Goal: Information Seeking & Learning: Learn about a topic

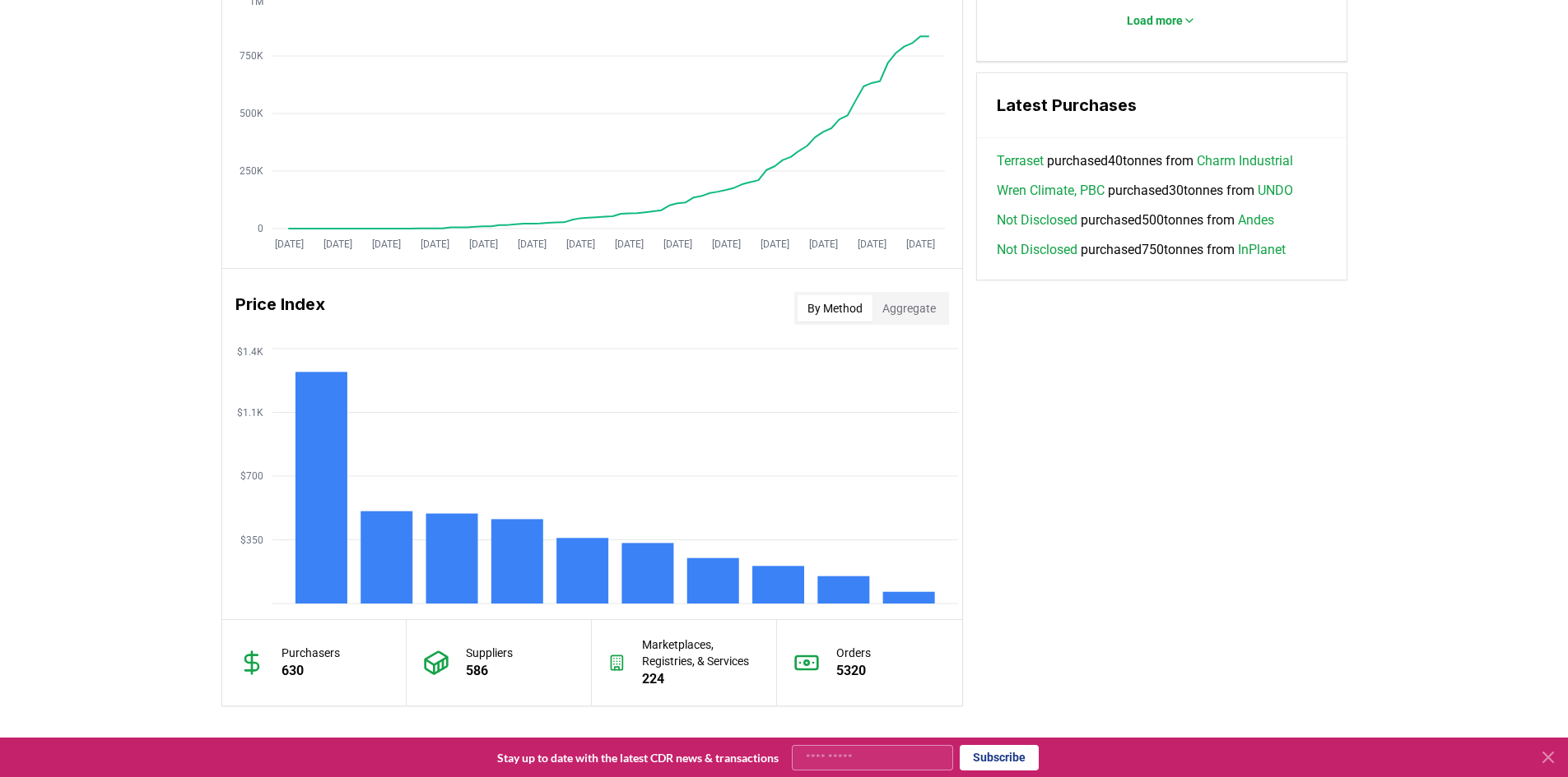
scroll to position [1064, 0]
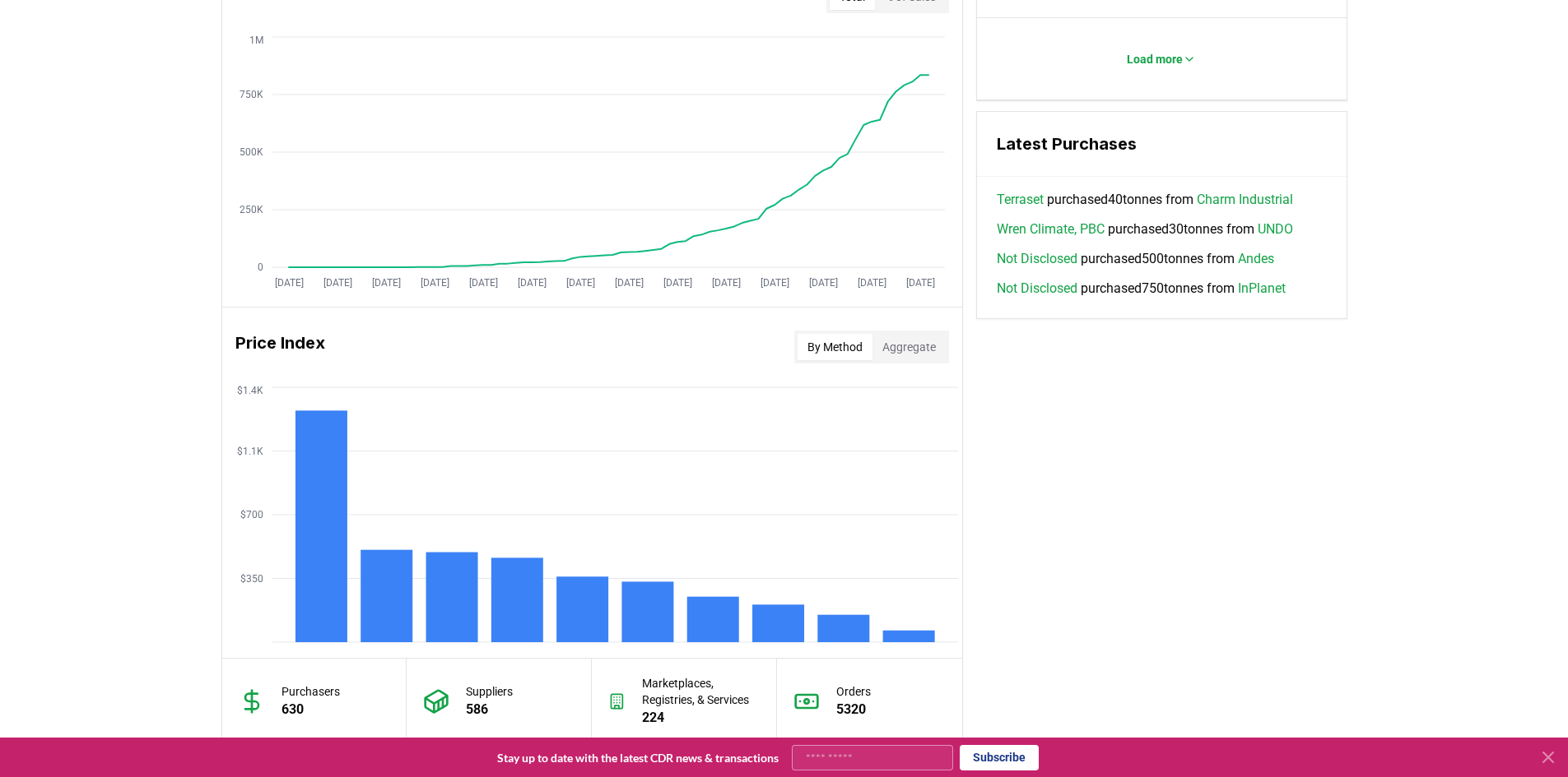
click at [917, 357] on button "Aggregate" at bounding box center [909, 347] width 73 height 26
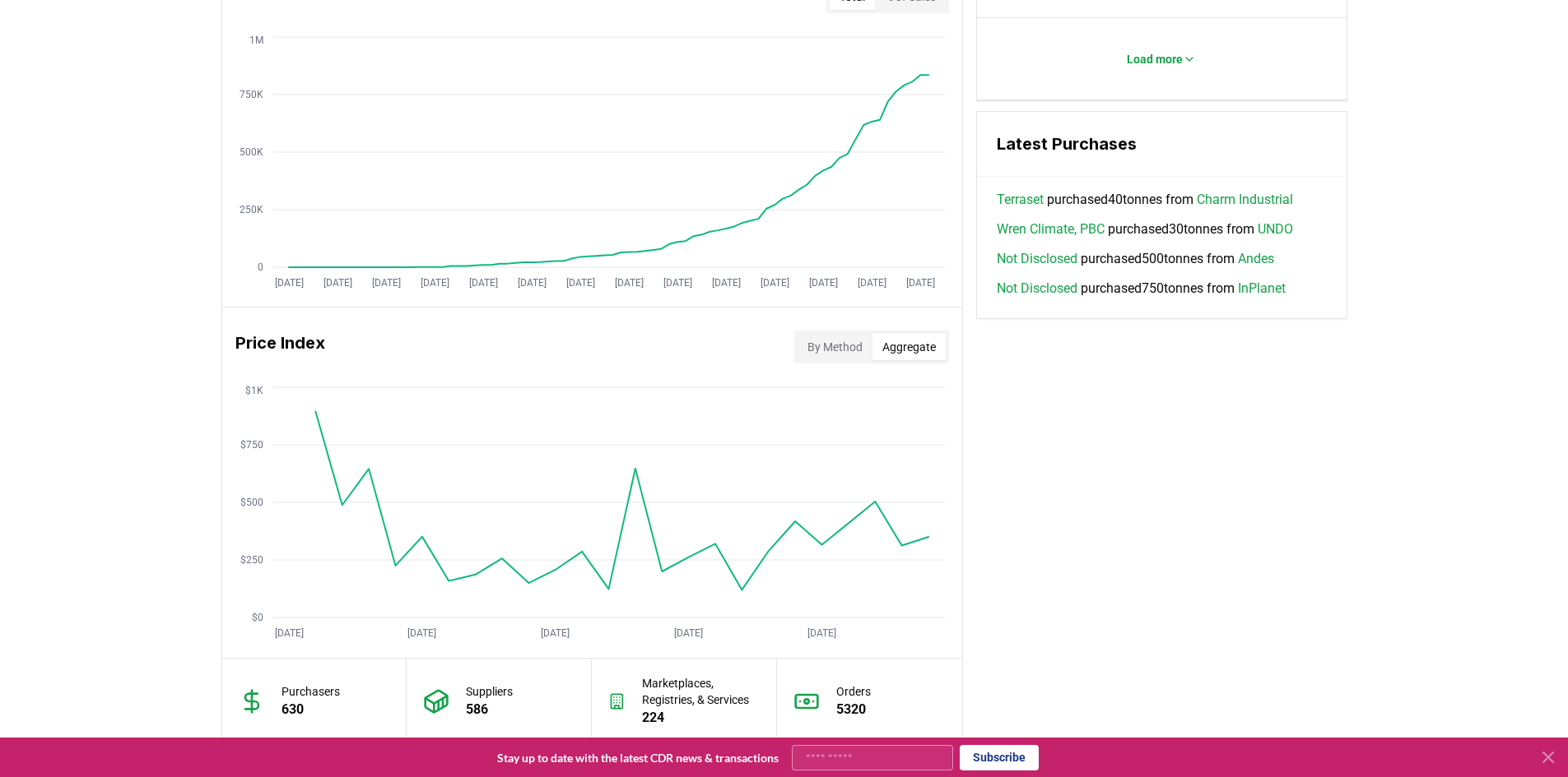
click at [839, 340] on button "By Method" at bounding box center [834, 347] width 75 height 26
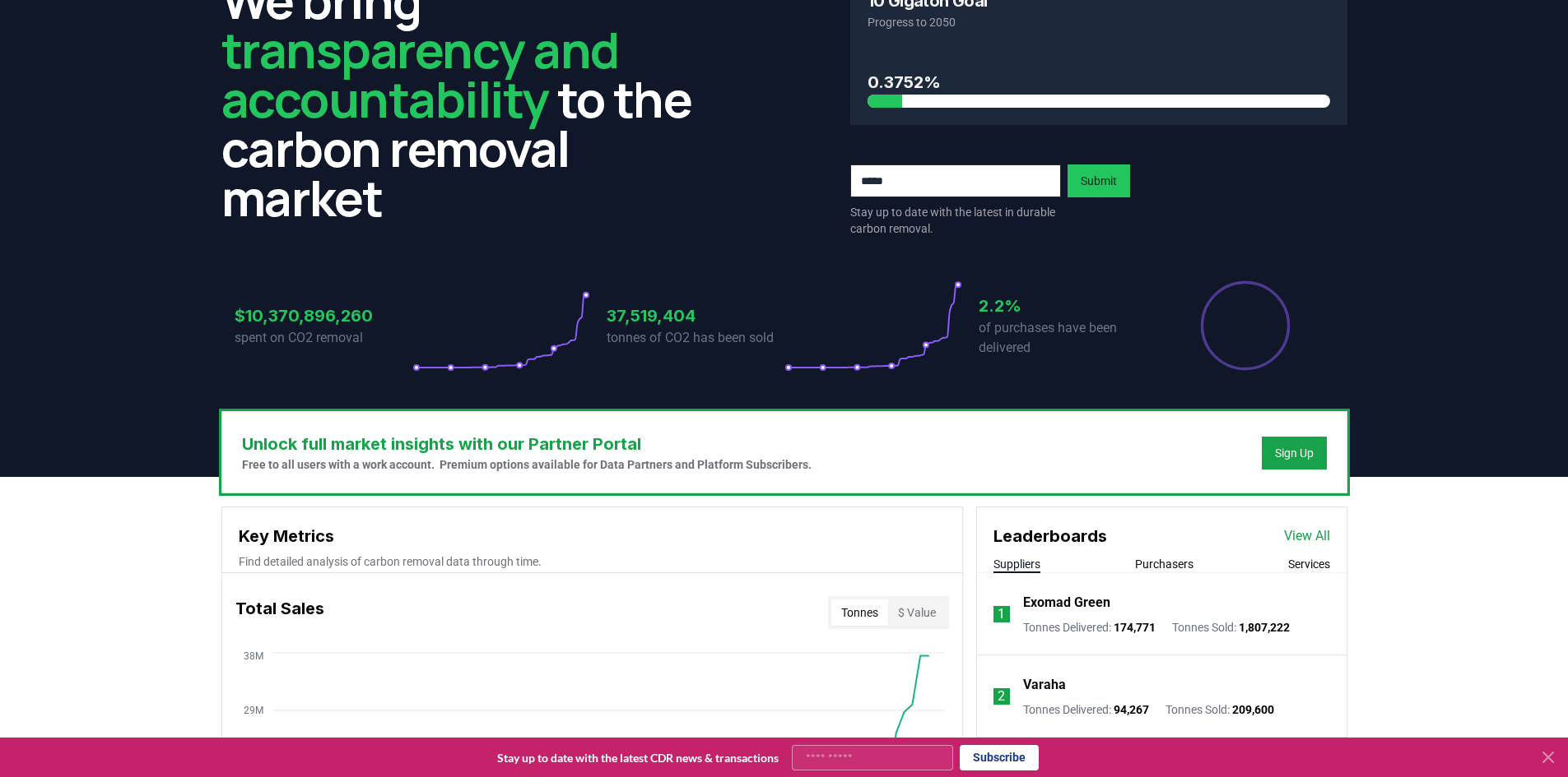
scroll to position [0, 0]
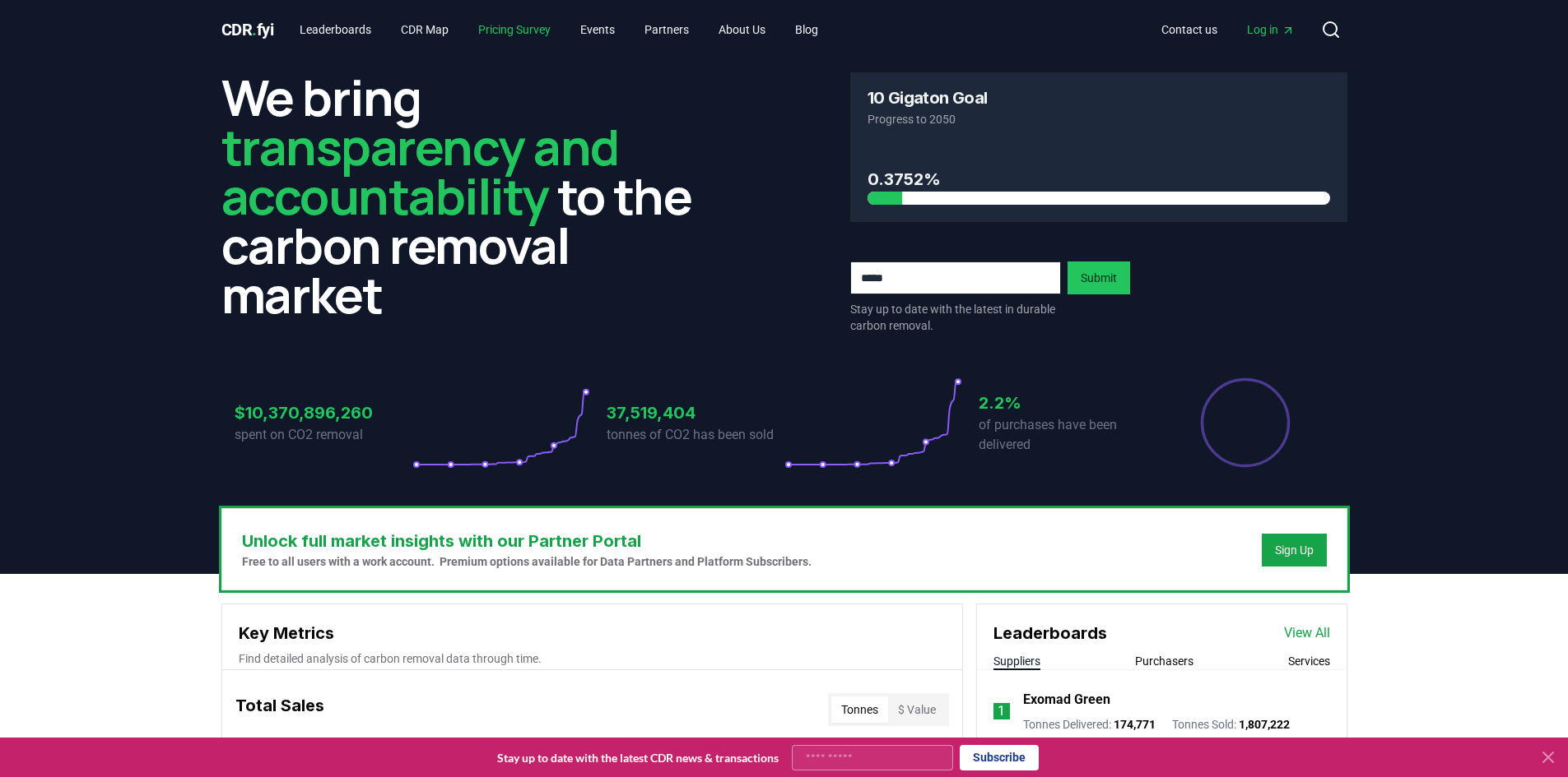
click at [555, 27] on link "Pricing Survey" at bounding box center [514, 29] width 99 height 29
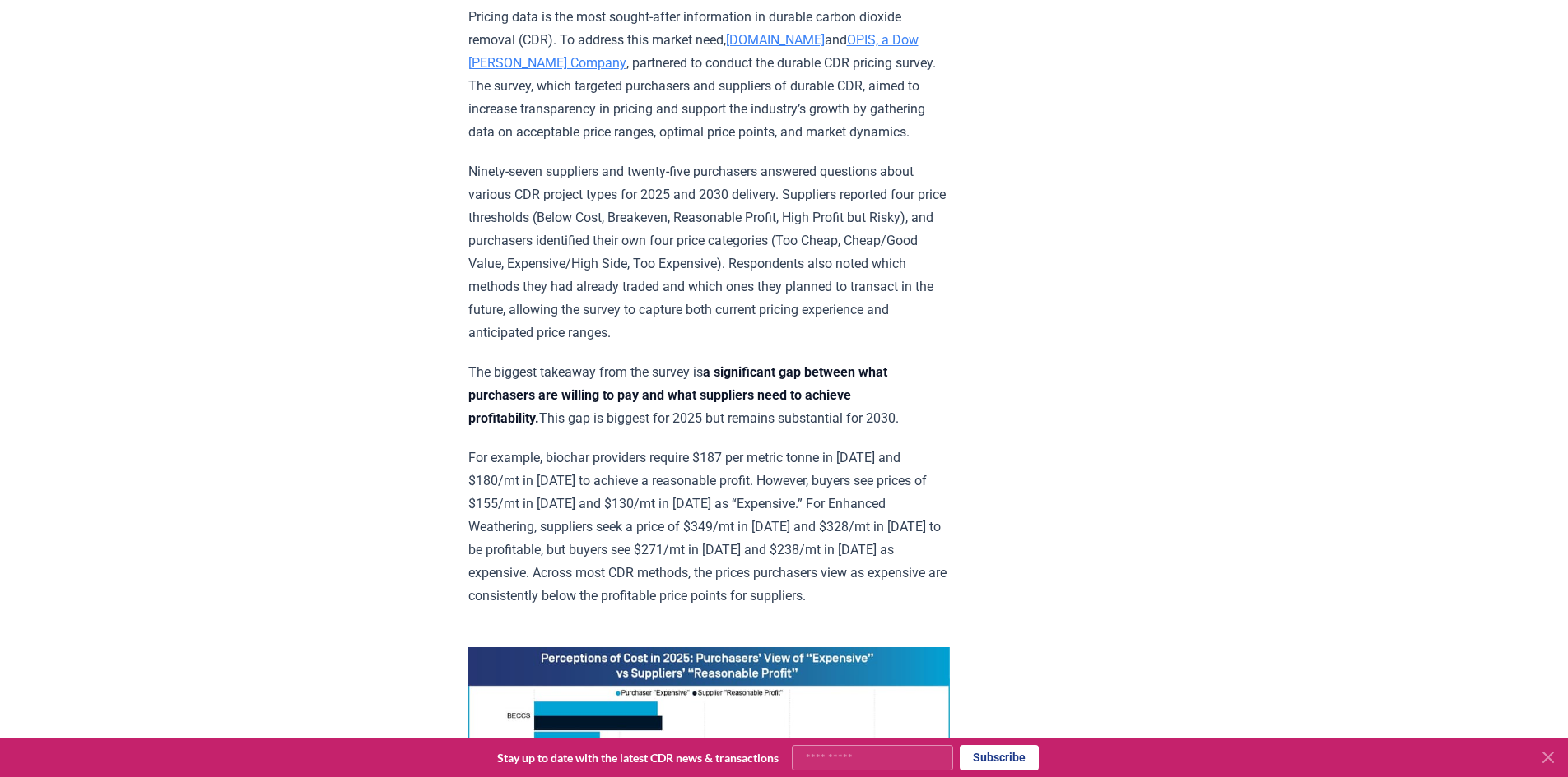
scroll to position [960, 0]
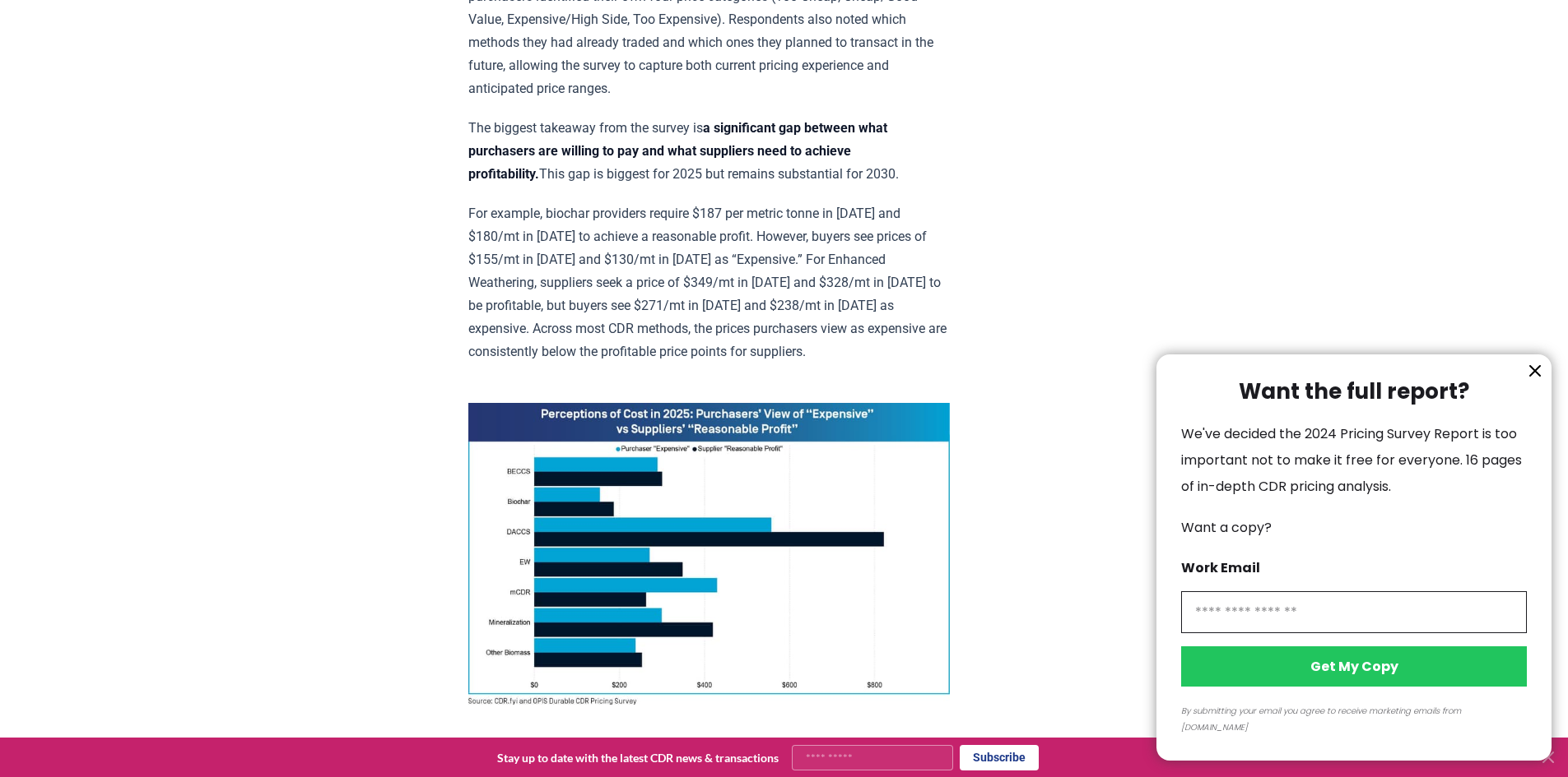
click at [1526, 380] on icon "information" at bounding box center [1535, 371] width 20 height 20
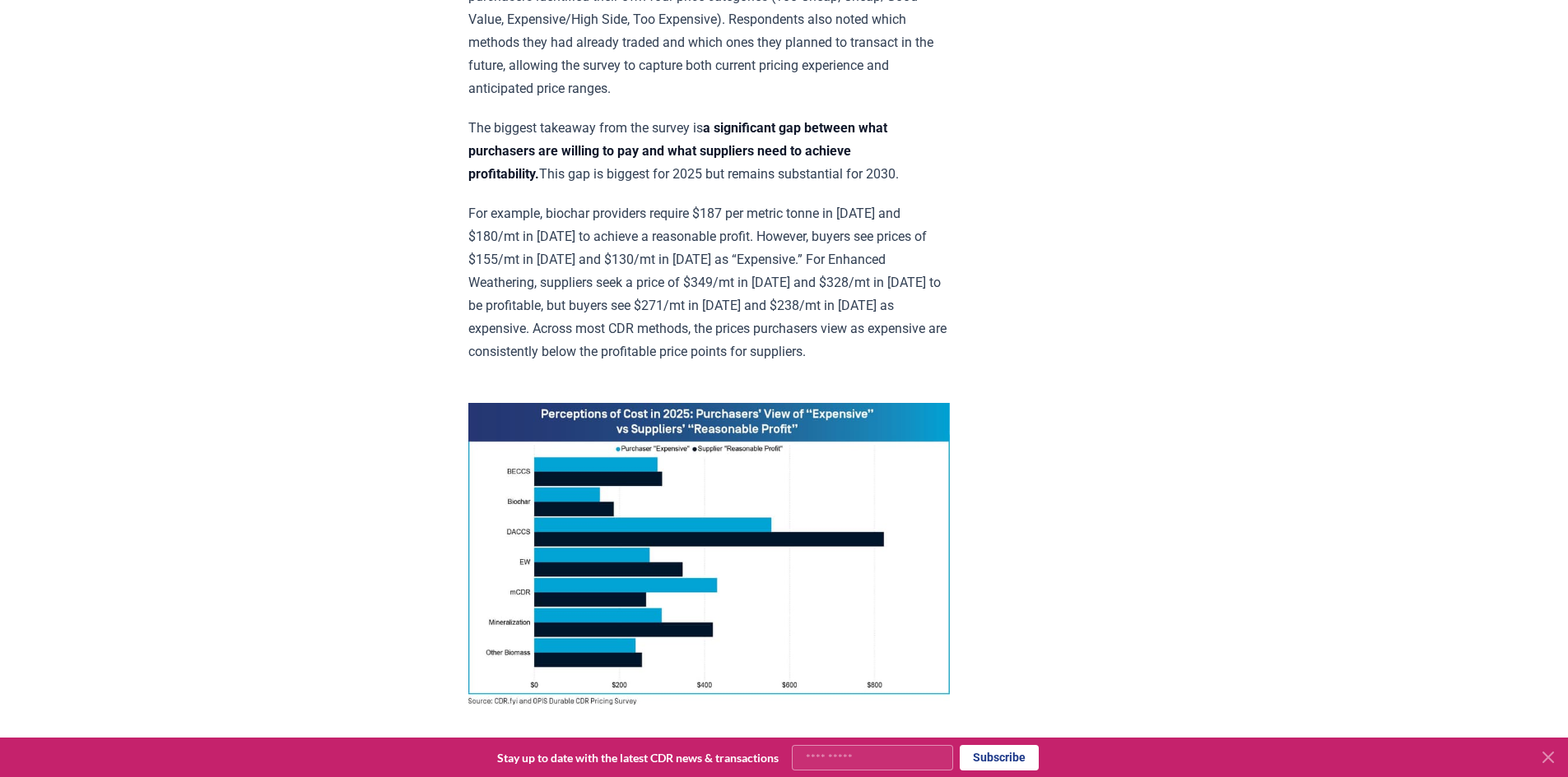
click at [636, 403] on img at bounding box center [709, 554] width 482 height 302
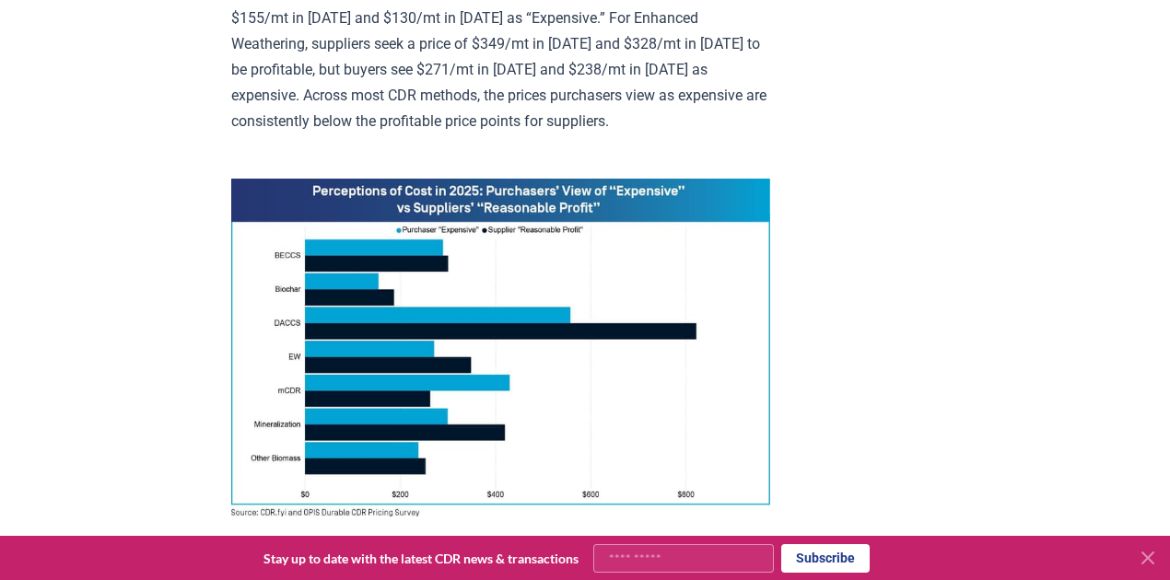
scroll to position [1263, 0]
